Goal: Information Seeking & Learning: Learn about a topic

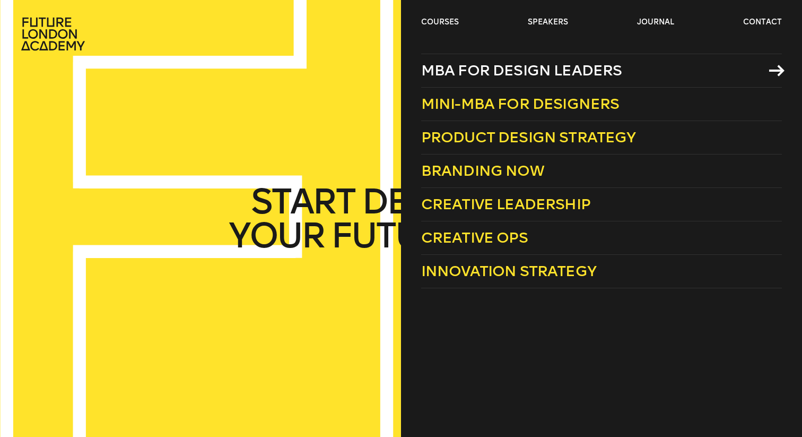
click at [511, 77] on span "MBA for Design Leaders" at bounding box center [521, 71] width 201 height 18
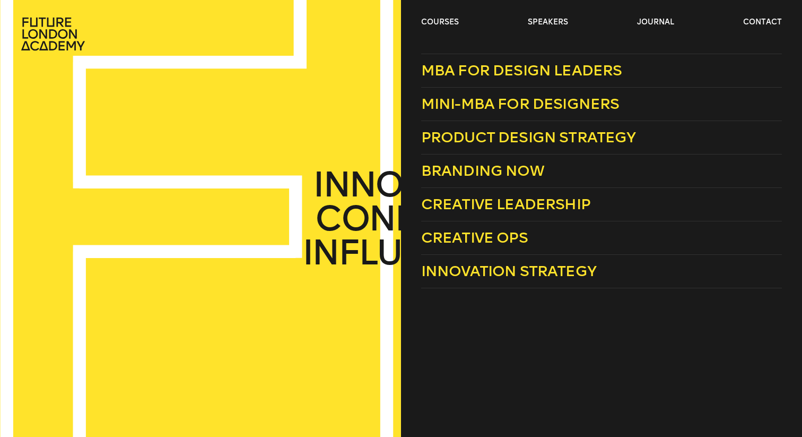
click at [453, 11] on header "courses speakers journal contact" at bounding box center [401, 25] width 802 height 51
click at [506, 101] on span "Mini-MBA for Designers" at bounding box center [520, 104] width 198 height 18
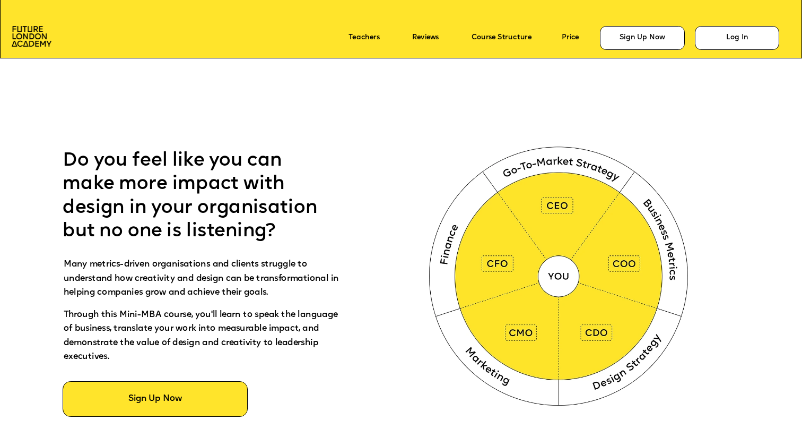
scroll to position [466, 0]
